Goal: Find specific page/section: Find specific page/section

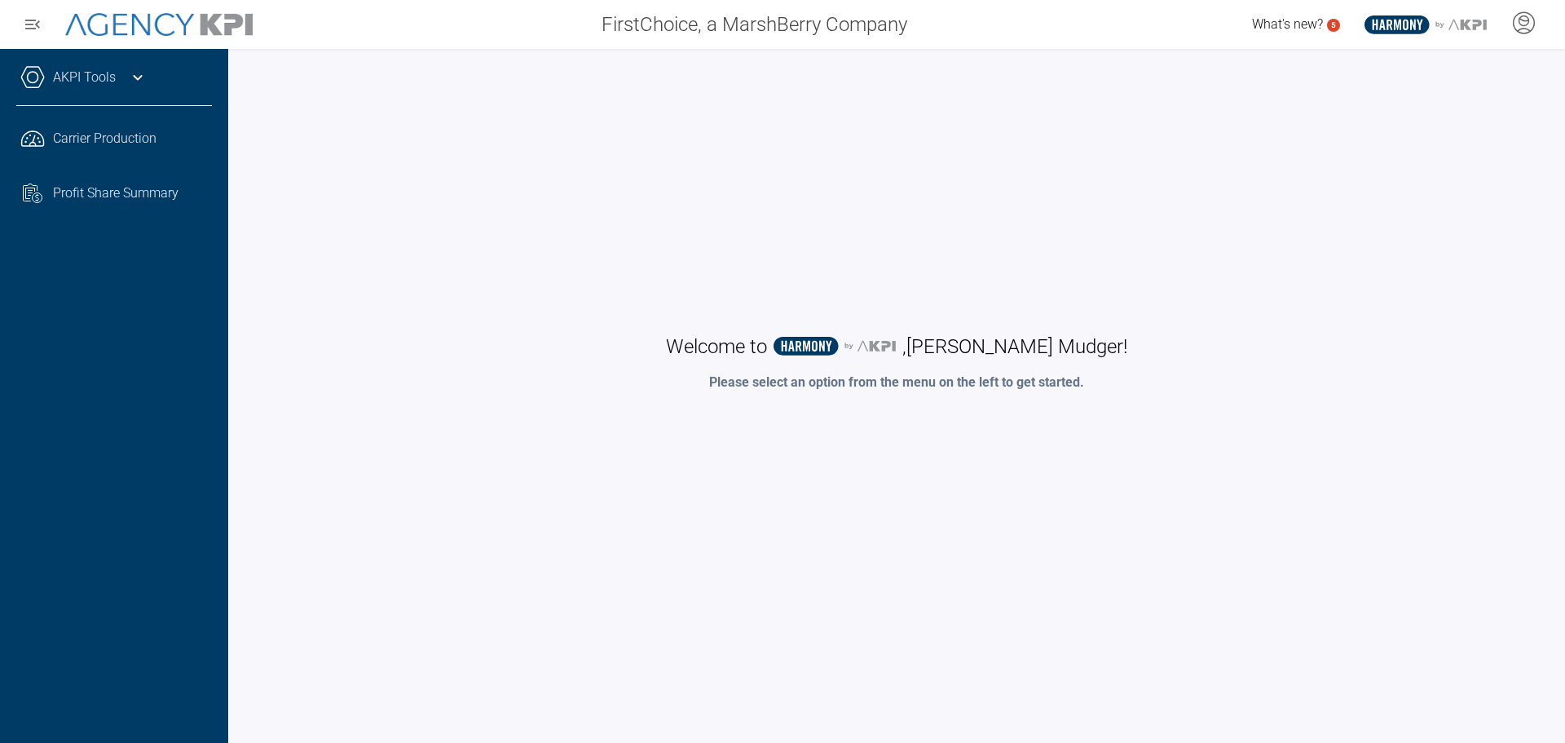
click at [134, 79] on icon at bounding box center [138, 78] width 20 height 20
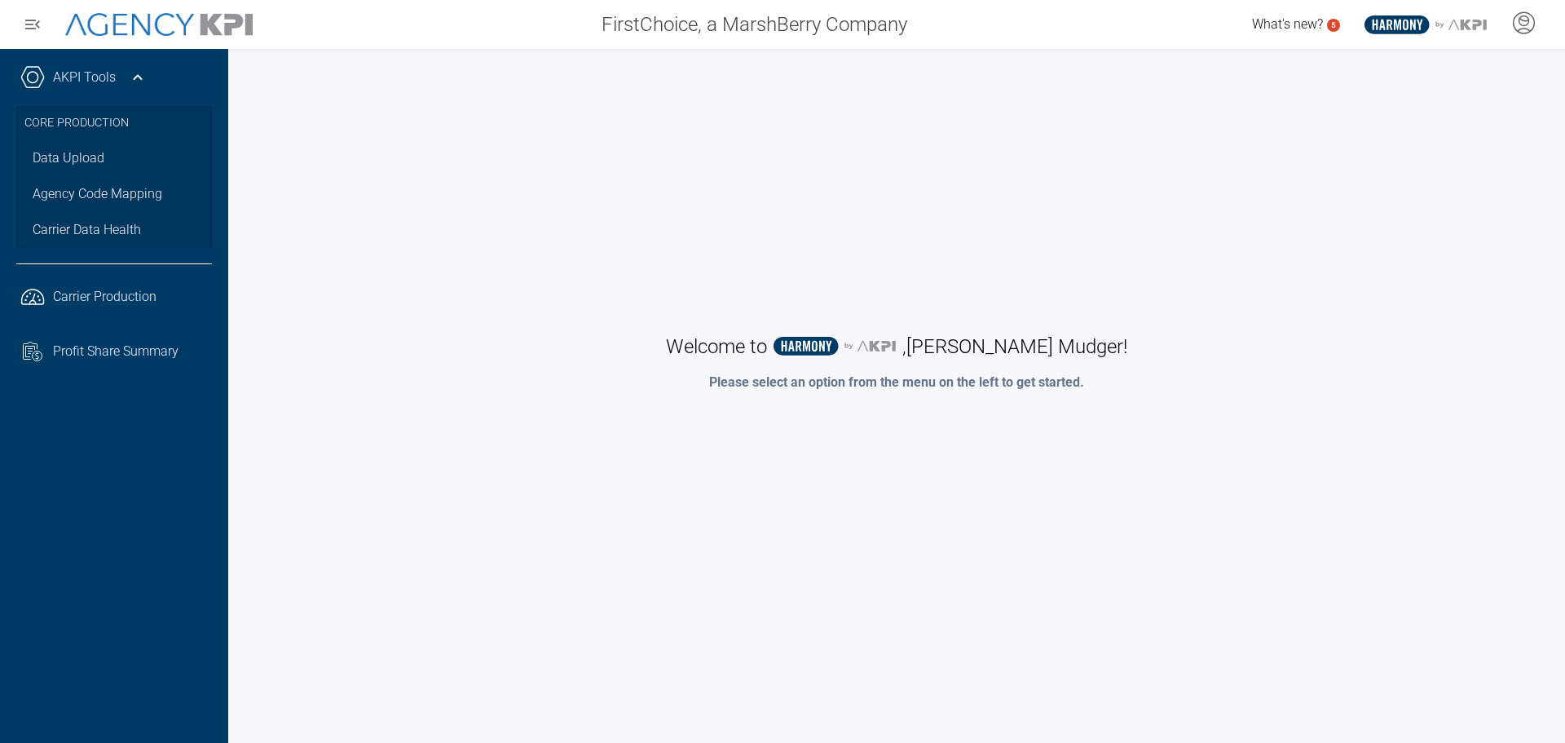
click at [134, 79] on icon at bounding box center [137, 77] width 9 height 6
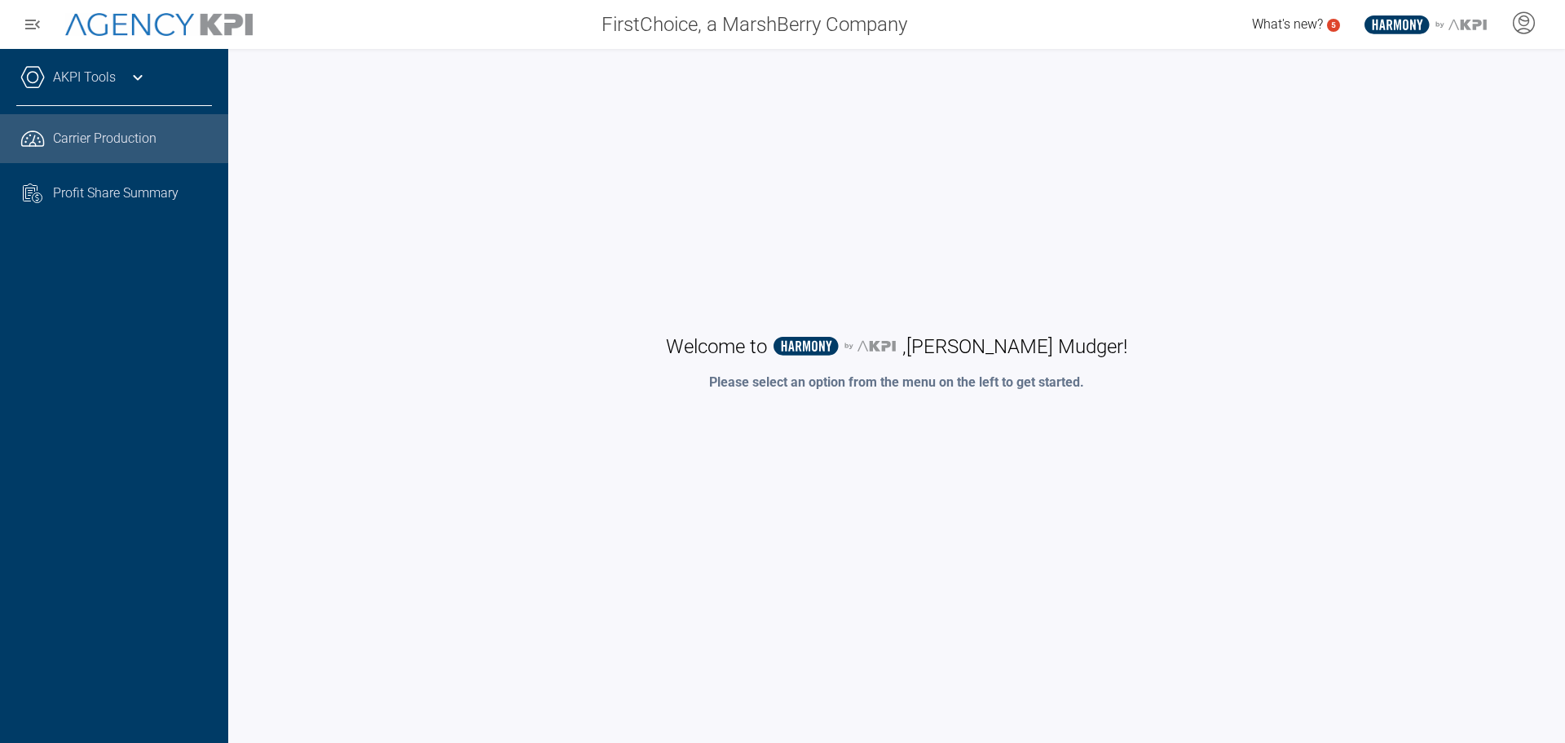
click at [123, 129] on span "Carrier Production" at bounding box center [105, 139] width 104 height 20
click at [115, 139] on span "Carrier Production" at bounding box center [105, 139] width 104 height 20
click at [649, 149] on div "Welcome to .st0{fill:#003B66;} .st1{fill:#FFFFFF;} .st2{fill:#949698;} Layer 1 …" at bounding box center [897, 362] width 1304 height 595
click at [150, 143] on span "Carrier Production" at bounding box center [105, 139] width 104 height 20
